Goal: Information Seeking & Learning: Learn about a topic

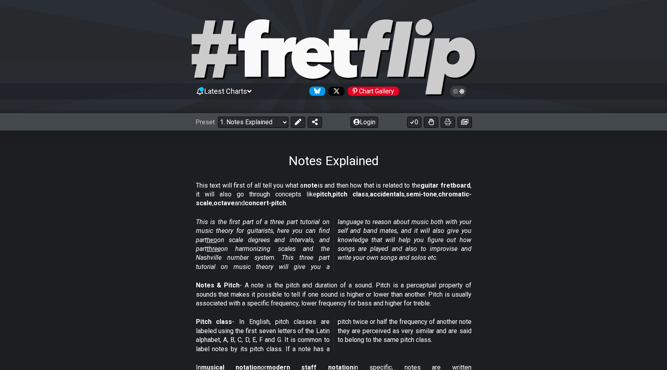
scroll to position [746, 0]
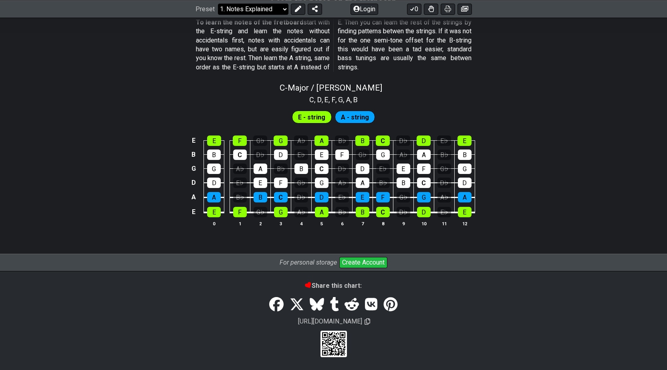
click at [285, 9] on select "Welcome to #fretflip! Initial Preset Custom Preset Minor Pentatonic Major Penta…" at bounding box center [253, 8] width 71 height 11
click at [218, 14] on select "Welcome to #fretflip! Initial Preset Custom Preset Minor Pentatonic Major Penta…" at bounding box center [253, 8] width 71 height 11
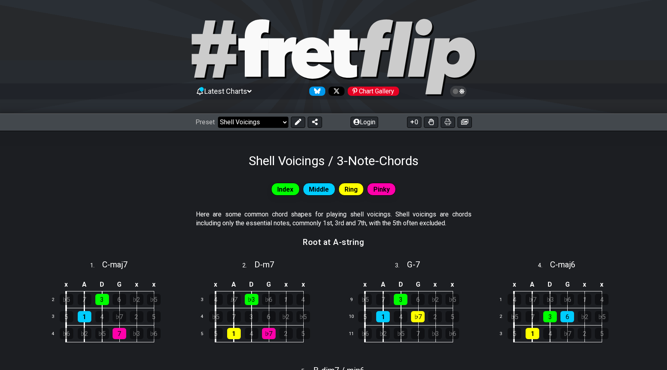
click at [284, 126] on select "Welcome to #fretflip! Initial Preset Custom Preset Minor Pentatonic Major Penta…" at bounding box center [253, 122] width 71 height 11
click at [218, 117] on select "Welcome to #fretflip! Initial Preset Custom Preset Minor Pentatonic Major Penta…" at bounding box center [253, 122] width 71 height 11
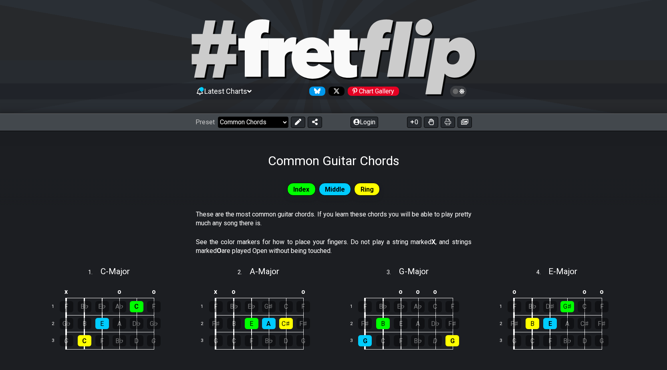
click at [283, 125] on select "Welcome to #fretflip! Initial Preset Custom Preset Minor Pentatonic Major Penta…" at bounding box center [253, 122] width 71 height 11
click at [218, 117] on select "Welcome to #fretflip! Initial Preset Custom Preset Minor Pentatonic Major Penta…" at bounding box center [253, 122] width 71 height 11
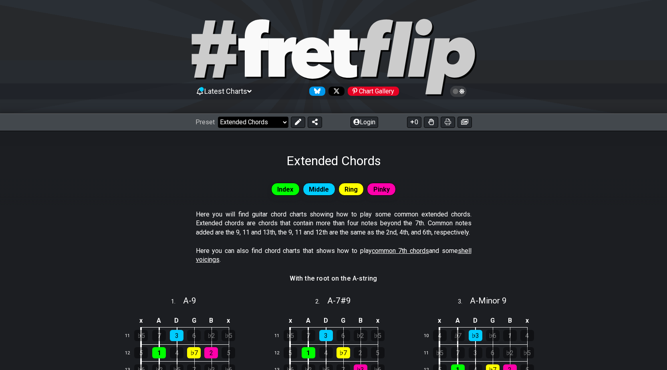
click at [282, 123] on select "Welcome to #fretflip! Initial Preset Custom Preset Minor Pentatonic Major Penta…" at bounding box center [253, 122] width 71 height 11
click at [218, 117] on select "Welcome to #fretflip! Initial Preset Custom Preset Minor Pentatonic Major Penta…" at bounding box center [253, 122] width 71 height 11
select select "/musical-notes-explained"
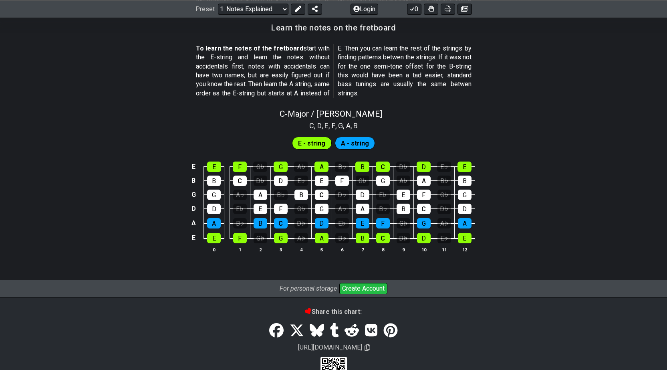
scroll to position [722, 0]
